Goal: Check status: Check status

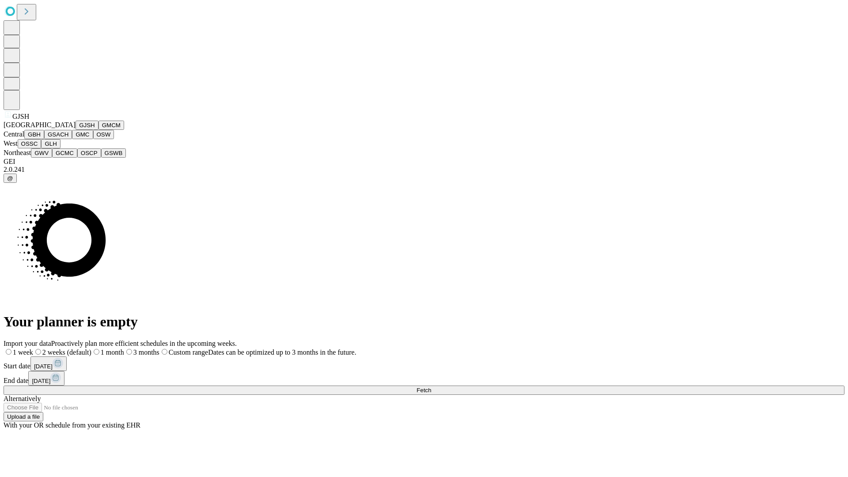
click at [76, 130] on button "GJSH" at bounding box center [87, 125] width 23 height 9
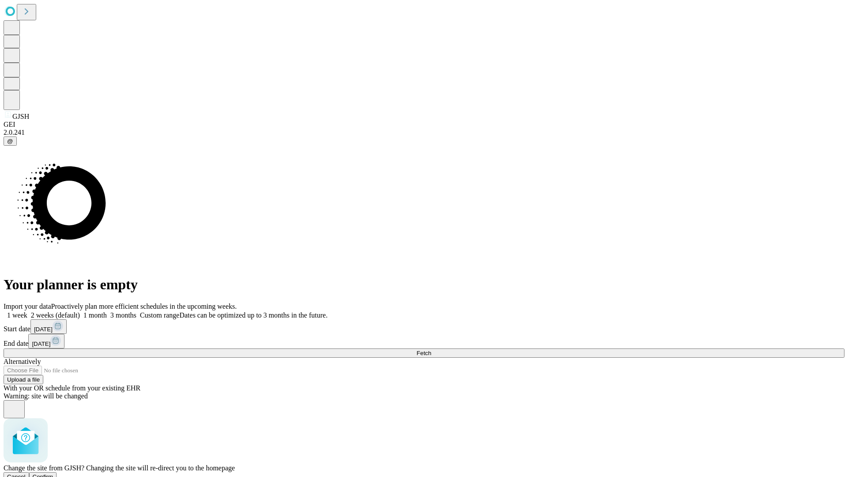
click at [53, 474] on span "Confirm" at bounding box center [43, 477] width 21 height 7
click at [80, 312] on label "2 weeks (default)" at bounding box center [53, 316] width 53 height 8
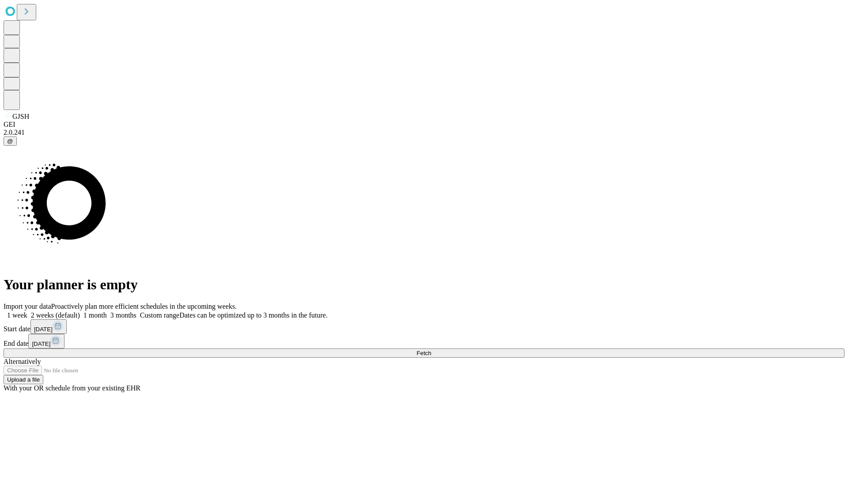
click at [431, 350] on span "Fetch" at bounding box center [424, 353] width 15 height 7
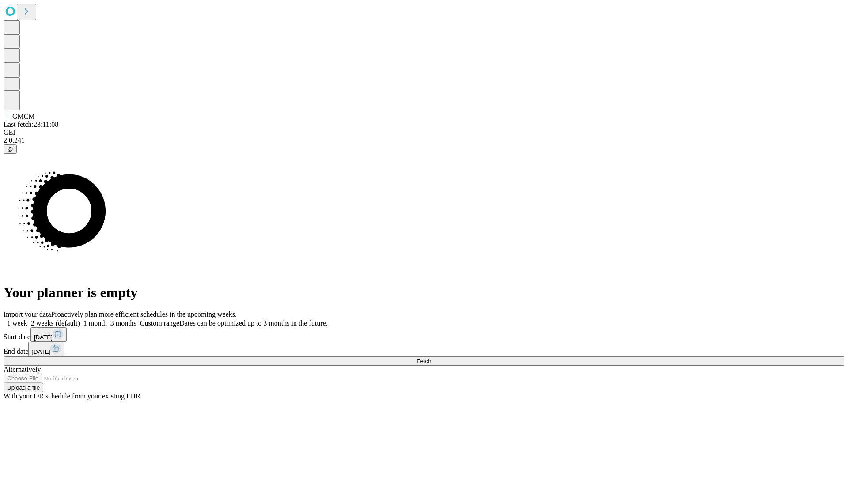
click at [80, 319] on label "2 weeks (default)" at bounding box center [53, 323] width 53 height 8
click at [431, 358] on span "Fetch" at bounding box center [424, 361] width 15 height 7
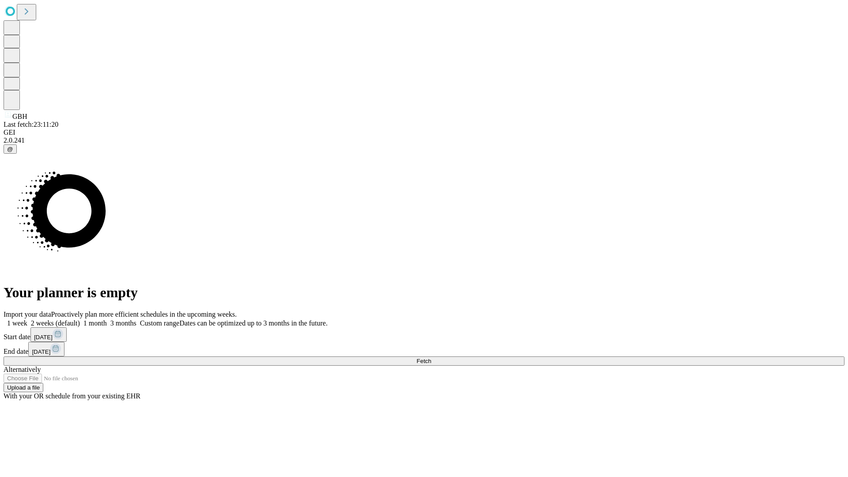
click at [80, 319] on label "2 weeks (default)" at bounding box center [53, 323] width 53 height 8
click at [431, 358] on span "Fetch" at bounding box center [424, 361] width 15 height 7
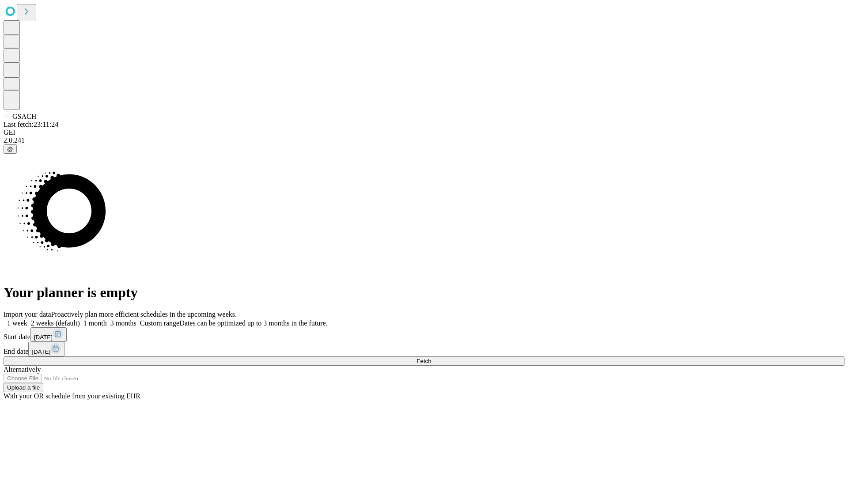
click at [80, 319] on label "2 weeks (default)" at bounding box center [53, 323] width 53 height 8
click at [431, 358] on span "Fetch" at bounding box center [424, 361] width 15 height 7
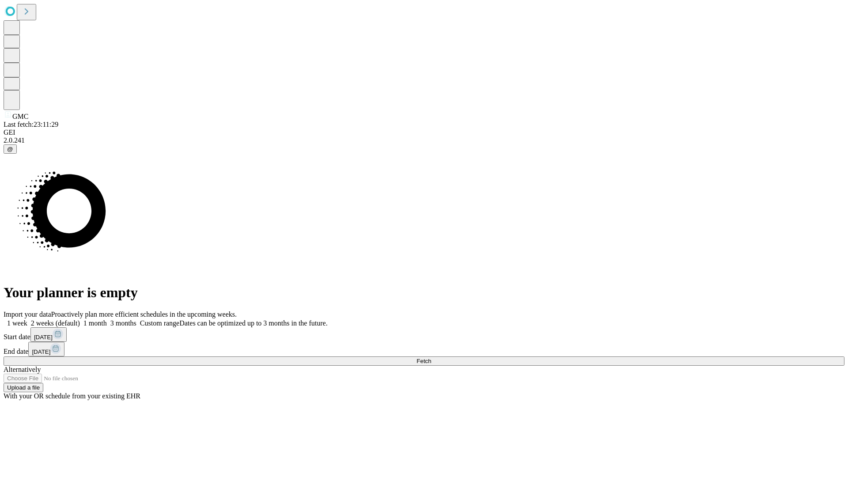
click at [80, 319] on label "2 weeks (default)" at bounding box center [53, 323] width 53 height 8
click at [431, 358] on span "Fetch" at bounding box center [424, 361] width 15 height 7
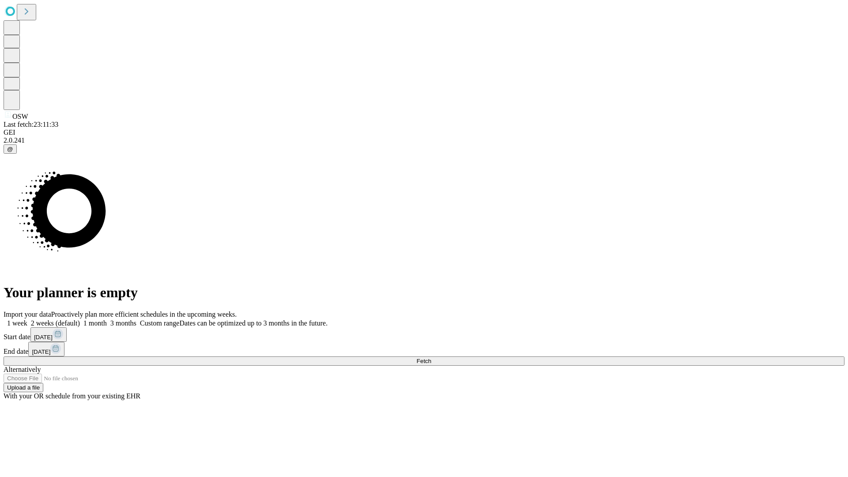
click at [80, 319] on label "2 weeks (default)" at bounding box center [53, 323] width 53 height 8
click at [431, 358] on span "Fetch" at bounding box center [424, 361] width 15 height 7
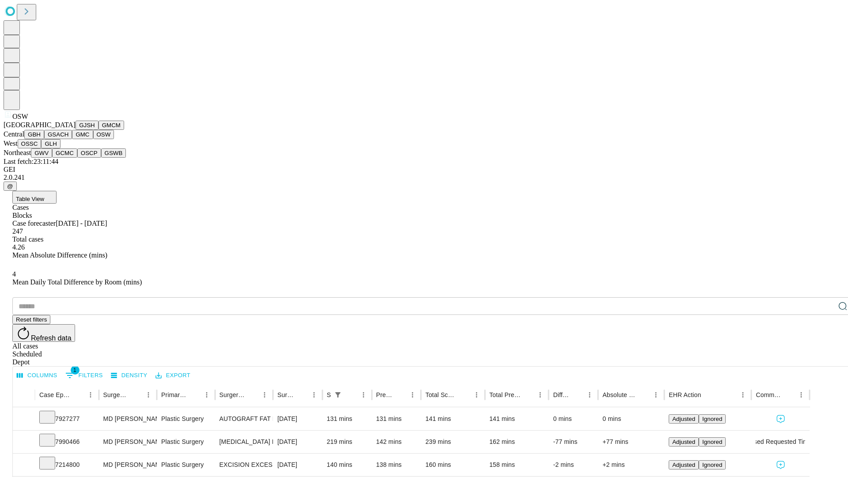
click at [42, 148] on button "OSSC" at bounding box center [30, 143] width 24 height 9
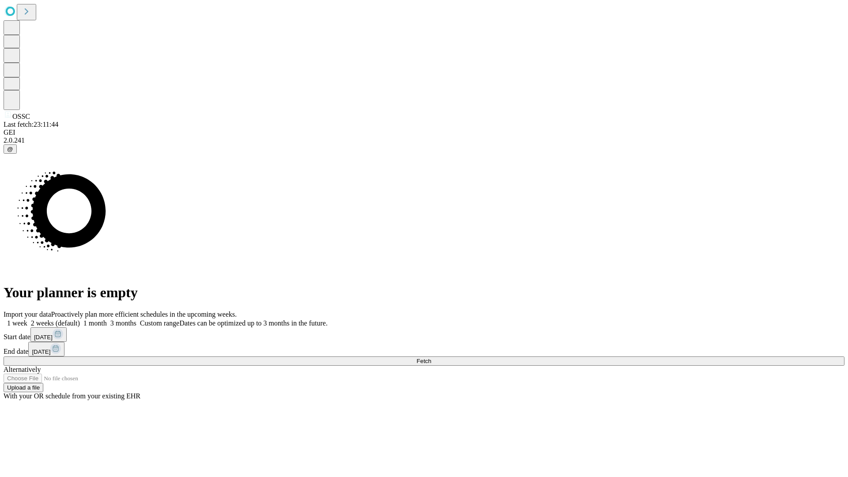
click at [431, 358] on span "Fetch" at bounding box center [424, 361] width 15 height 7
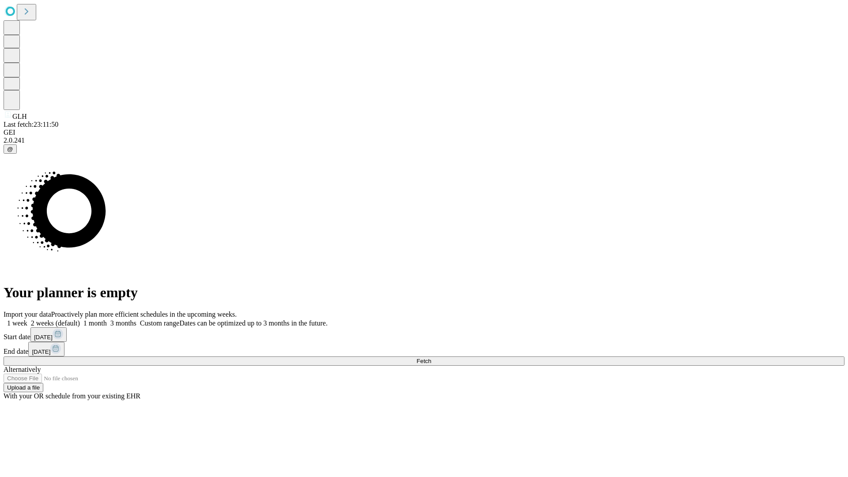
click at [80, 319] on label "2 weeks (default)" at bounding box center [53, 323] width 53 height 8
click at [431, 358] on span "Fetch" at bounding box center [424, 361] width 15 height 7
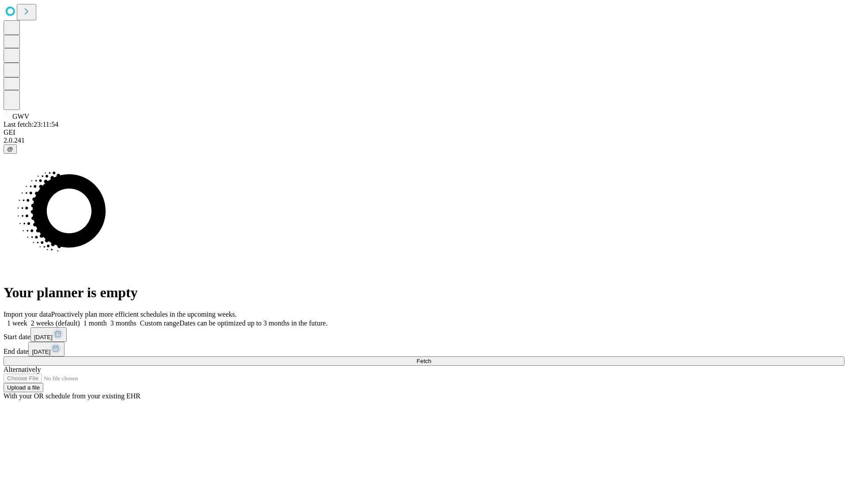
click at [80, 319] on label "2 weeks (default)" at bounding box center [53, 323] width 53 height 8
click at [431, 358] on span "Fetch" at bounding box center [424, 361] width 15 height 7
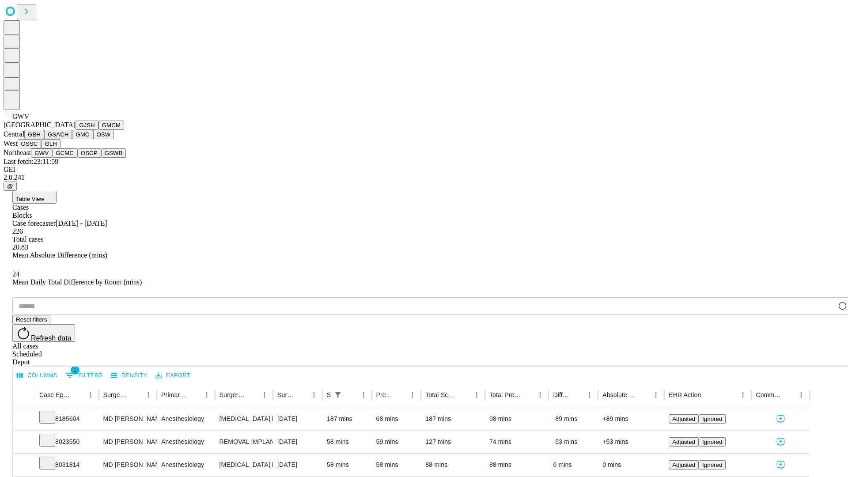
click at [68, 158] on button "GCMC" at bounding box center [64, 152] width 25 height 9
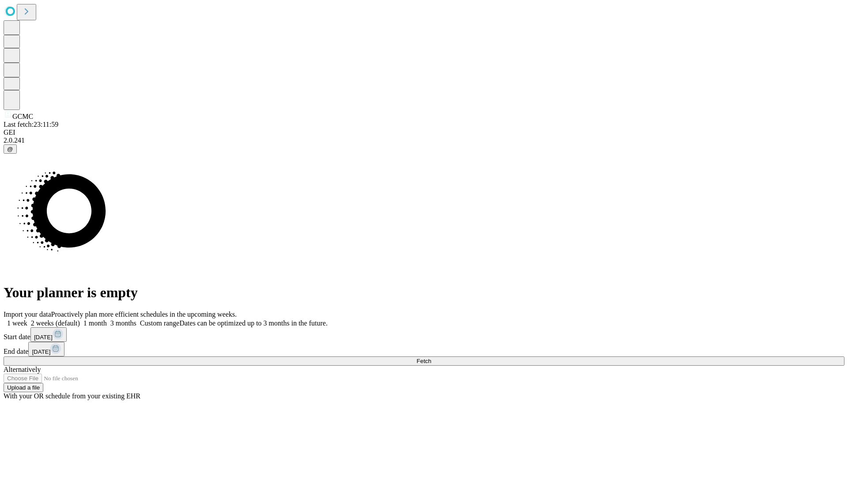
click at [80, 319] on label "2 weeks (default)" at bounding box center [53, 323] width 53 height 8
click at [431, 358] on span "Fetch" at bounding box center [424, 361] width 15 height 7
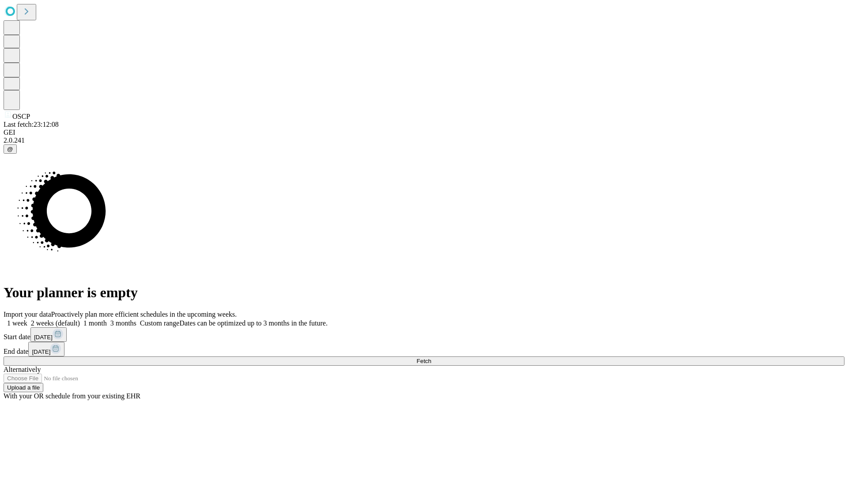
click at [431, 358] on span "Fetch" at bounding box center [424, 361] width 15 height 7
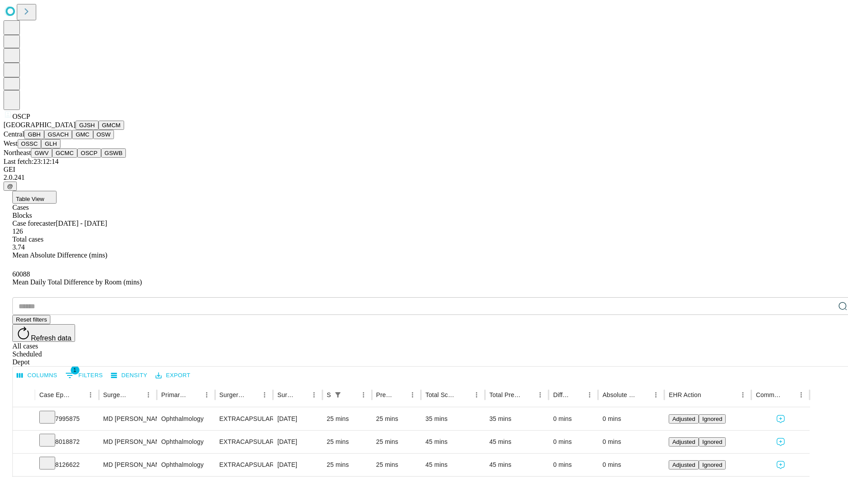
click at [101, 158] on button "GSWB" at bounding box center [113, 152] width 25 height 9
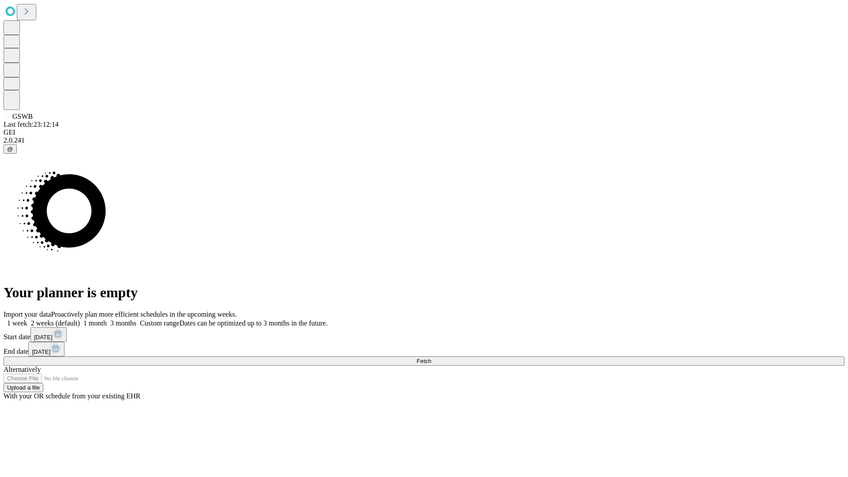
click at [431, 358] on span "Fetch" at bounding box center [424, 361] width 15 height 7
